Goal: Task Accomplishment & Management: Manage account settings

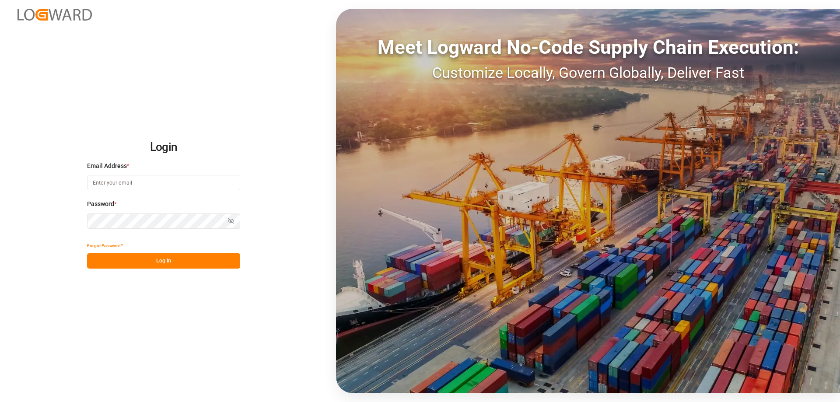
type input "mara-lynn.tan@leschaco.com"
click at [141, 261] on button "Log In" at bounding box center [163, 260] width 153 height 15
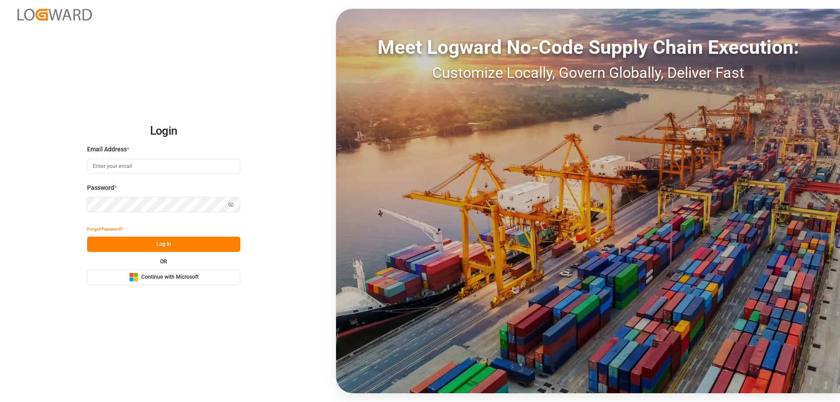
type input "mara-lynn.tan@leschaco.com"
click at [139, 249] on button "Log In" at bounding box center [163, 244] width 153 height 15
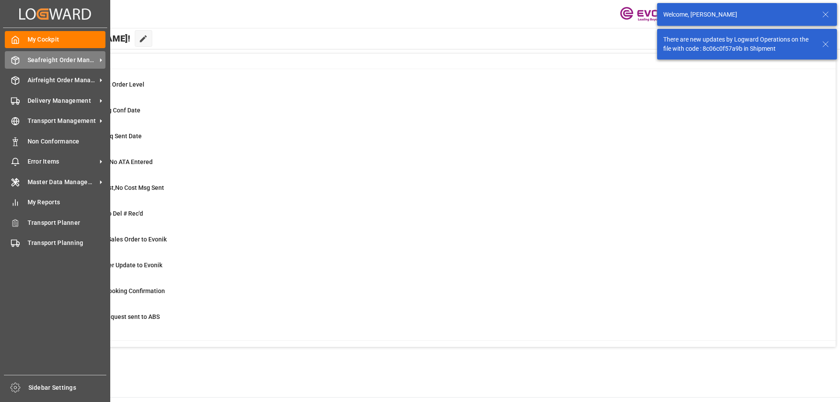
click at [32, 58] on span "Seafreight Order Management" at bounding box center [62, 60] width 69 height 9
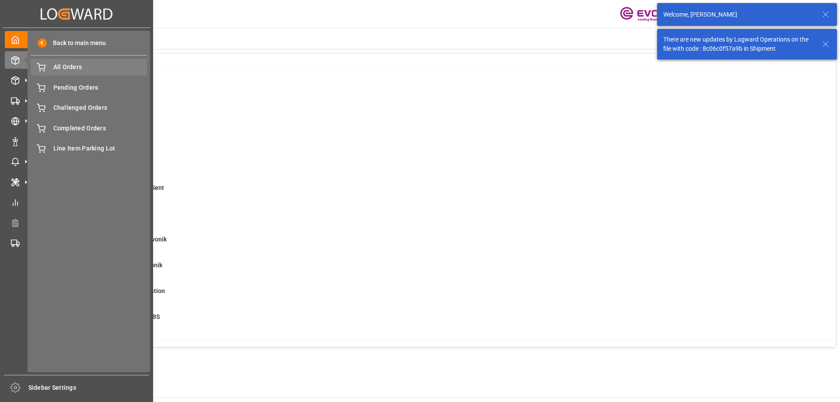
click at [53, 72] on div "All Orders All Orders" at bounding box center [89, 67] width 116 height 17
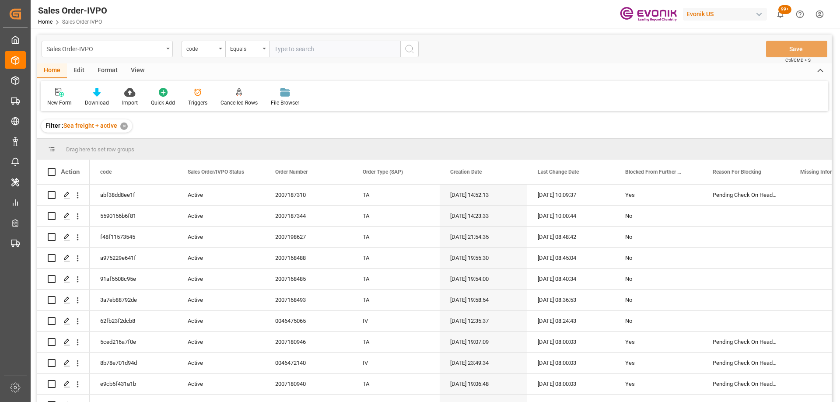
click at [205, 48] on div "code" at bounding box center [201, 48] width 30 height 10
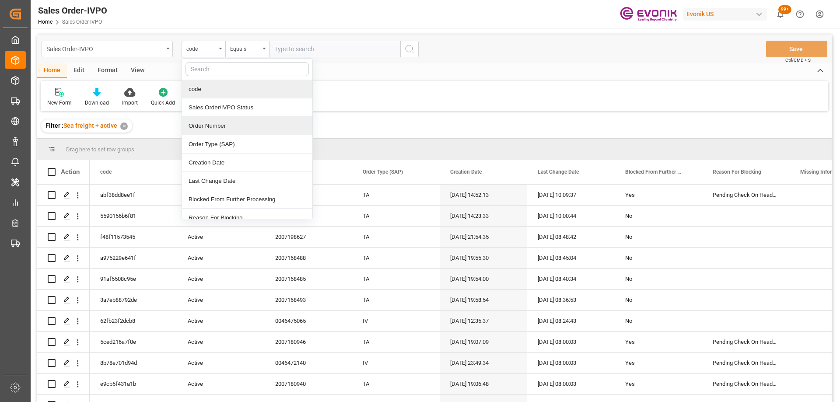
click at [201, 122] on div "Order Number" at bounding box center [247, 126] width 130 height 18
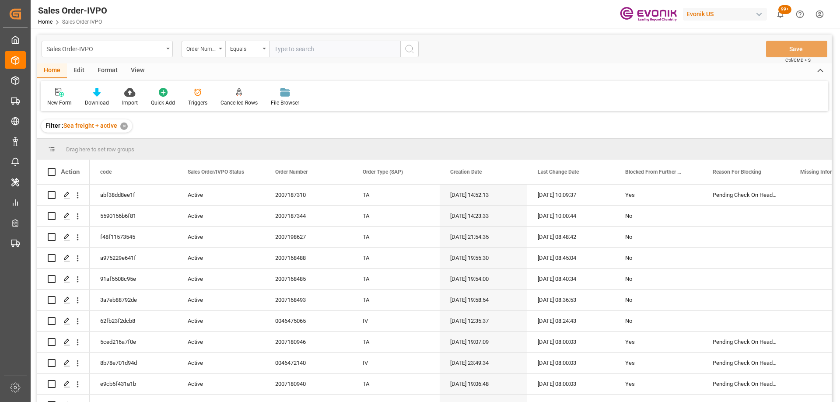
click at [297, 52] on input "text" at bounding box center [334, 49] width 131 height 17
paste input "2007137140"
type input "2007137140"
click at [411, 45] on circle "search button" at bounding box center [409, 48] width 7 height 7
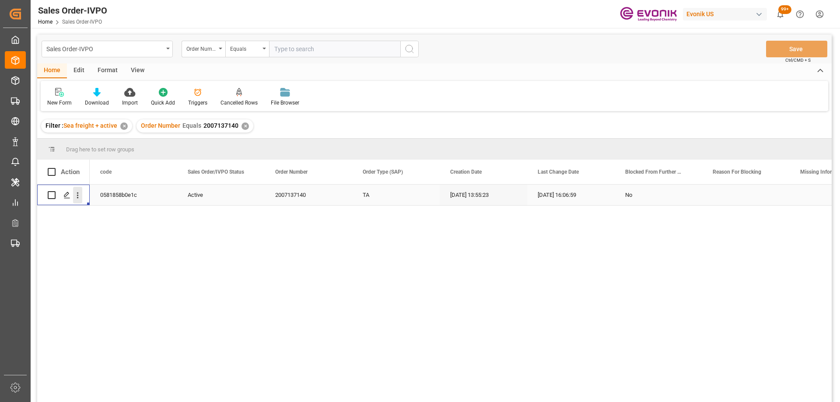
click at [80, 198] on icon "open menu" at bounding box center [77, 195] width 9 height 9
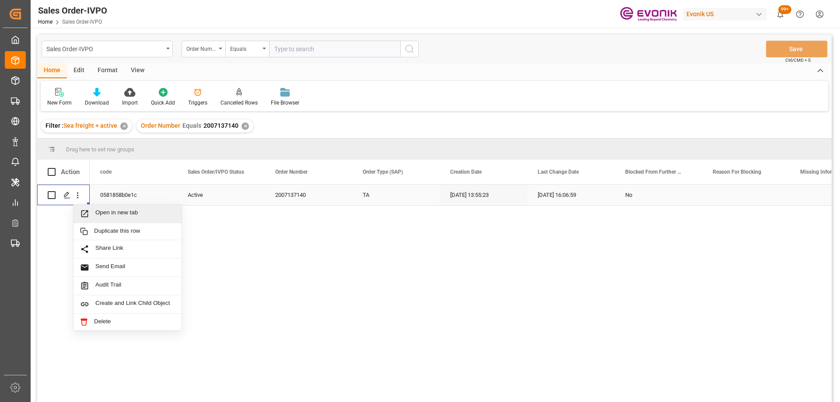
click at [92, 213] on span "Press SPACE to select this row." at bounding box center [87, 213] width 15 height 9
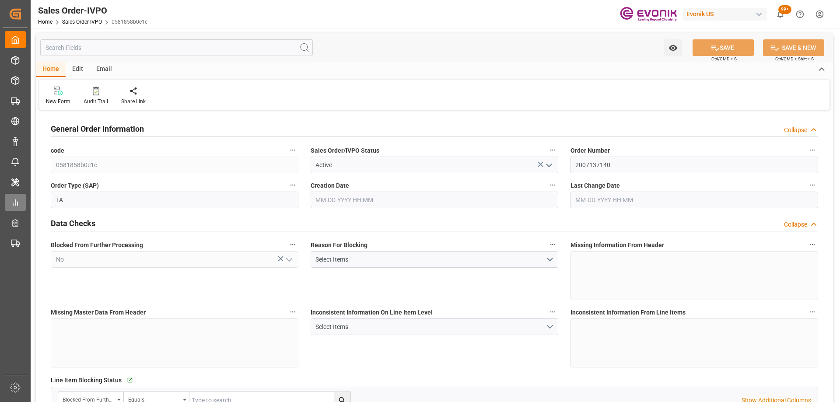
type input "COCTG"
type input "0"
type input "1"
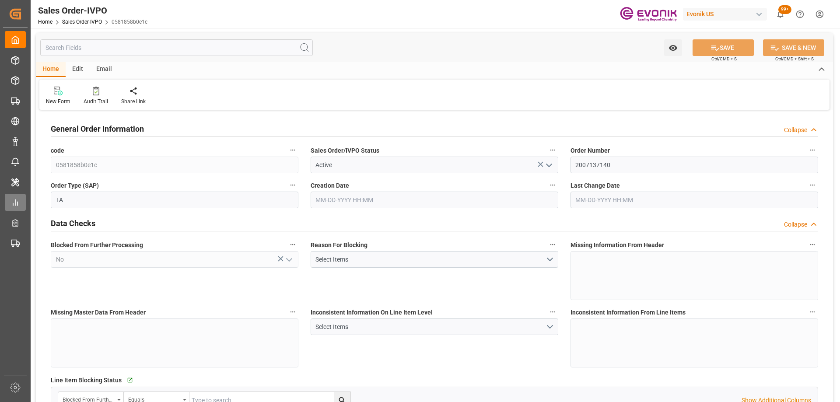
type input "3550.5"
type input "12.7572"
type input "17000"
type input "30"
type input "[DATE] 13:55"
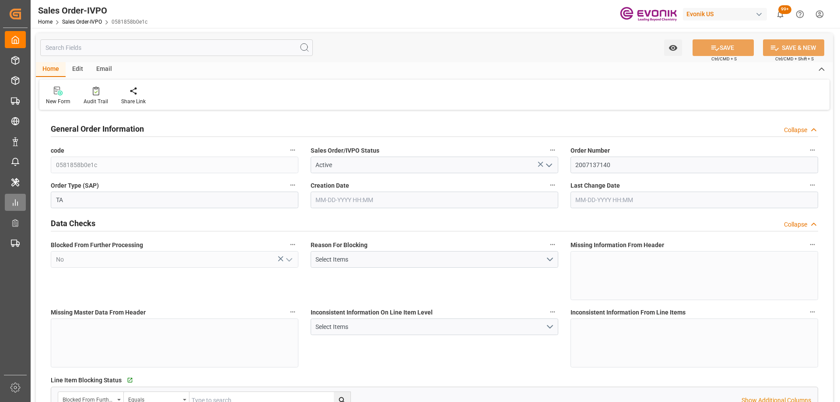
type input "[DATE] 16:06"
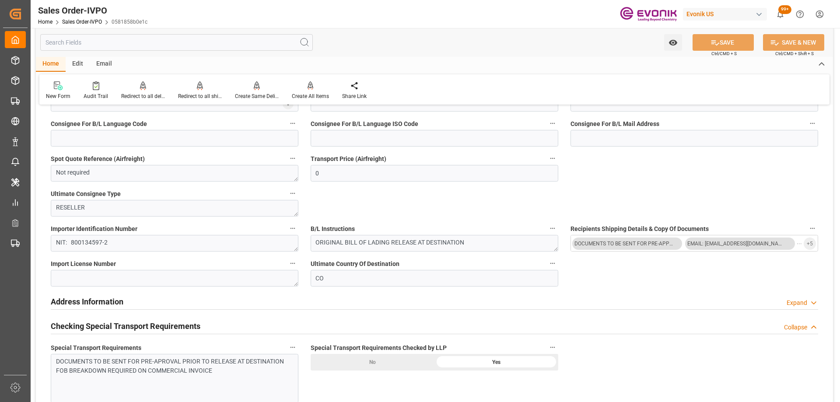
scroll to position [656, 0]
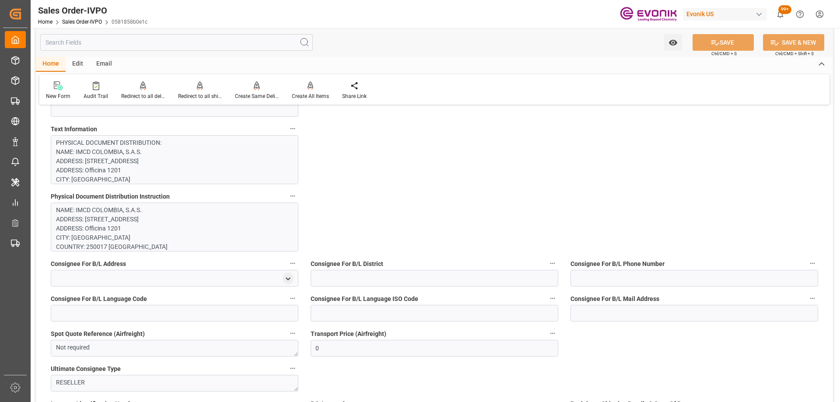
click at [236, 228] on p "NAME: IMCD COLOMBIA, S.A.S. ADDRESS: [STREET_ADDRESS] ADDRESS: [STREET_ADDRESS]…" at bounding box center [171, 252] width 231 height 92
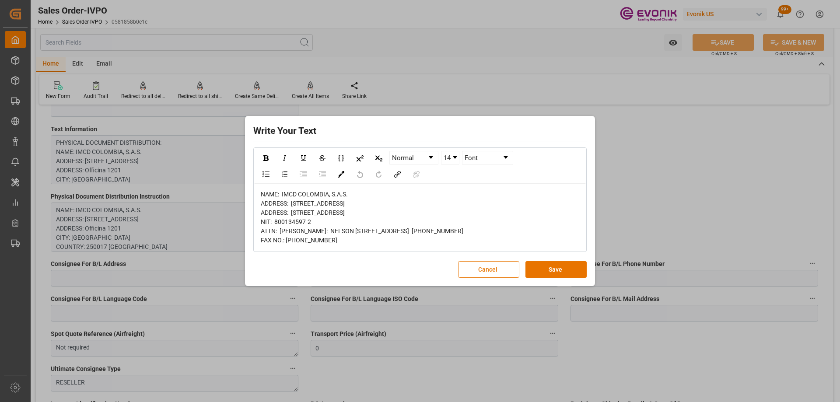
click at [478, 278] on button "Cancel" at bounding box center [488, 269] width 61 height 17
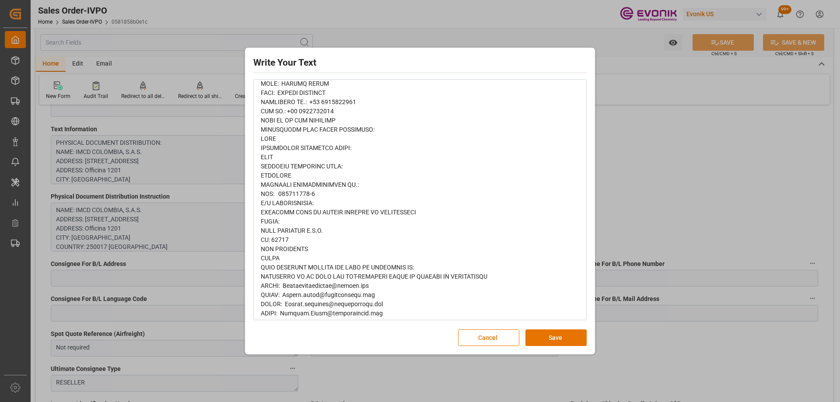
scroll to position [497, 0]
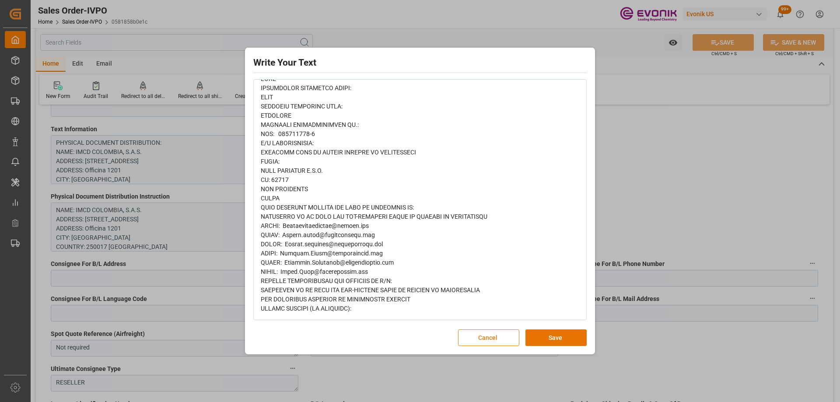
click at [478, 331] on button "Cancel" at bounding box center [488, 337] width 61 height 17
